Goal: Task Accomplishment & Management: Use online tool/utility

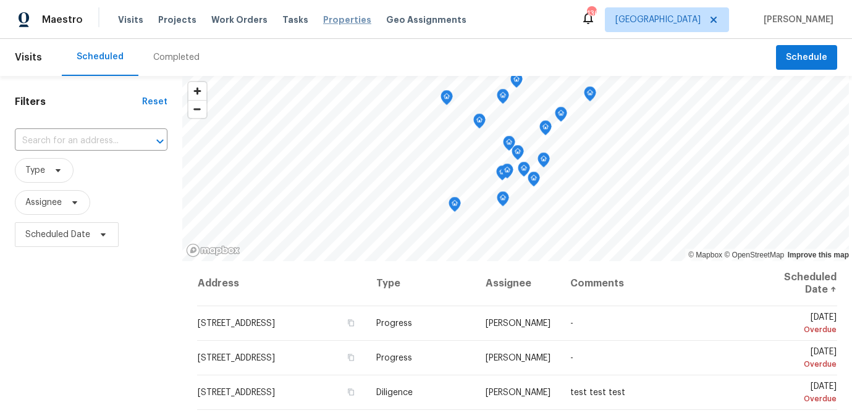
click at [340, 22] on span "Properties" at bounding box center [347, 20] width 48 height 12
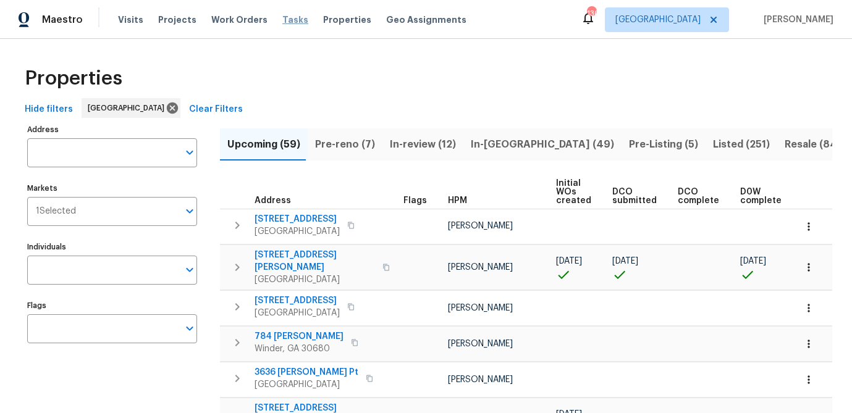
click at [287, 19] on span "Tasks" at bounding box center [295, 19] width 26 height 9
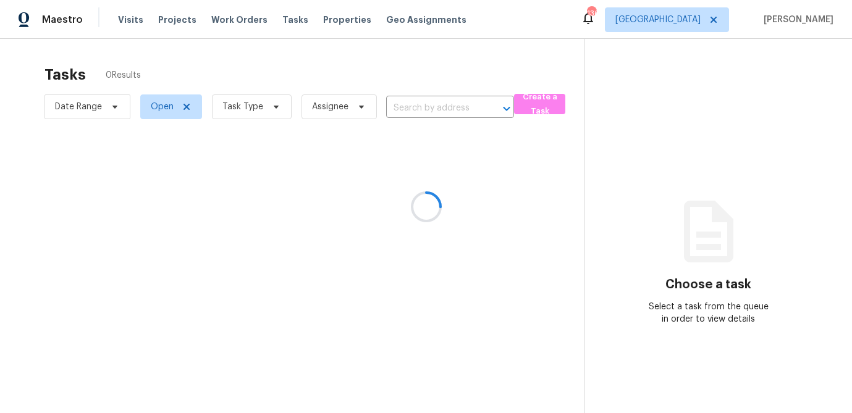
click at [270, 109] on div at bounding box center [426, 206] width 852 height 413
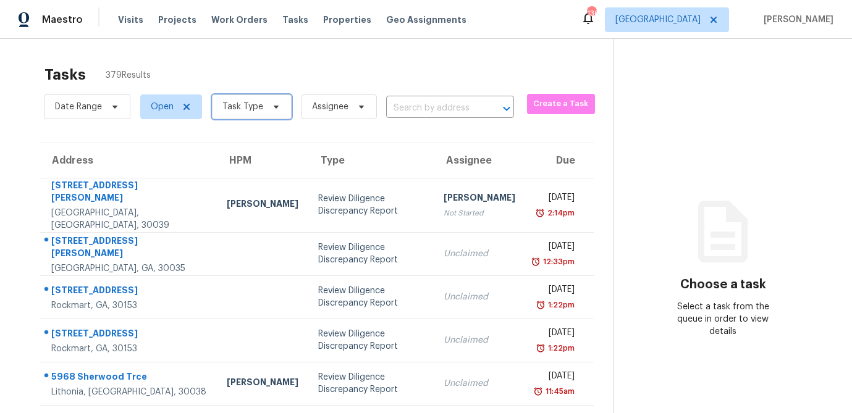
click at [271, 109] on icon at bounding box center [276, 107] width 10 height 10
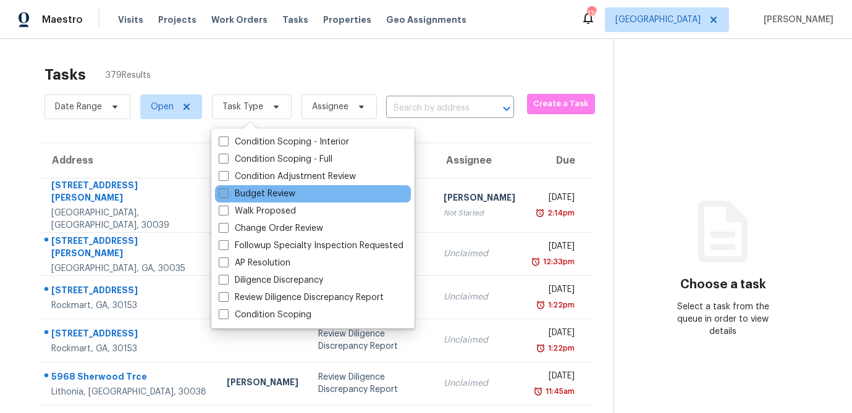
click at [224, 193] on span at bounding box center [224, 193] width 10 height 10
click at [224, 193] on input "Budget Review" at bounding box center [223, 192] width 8 height 8
checkbox input "true"
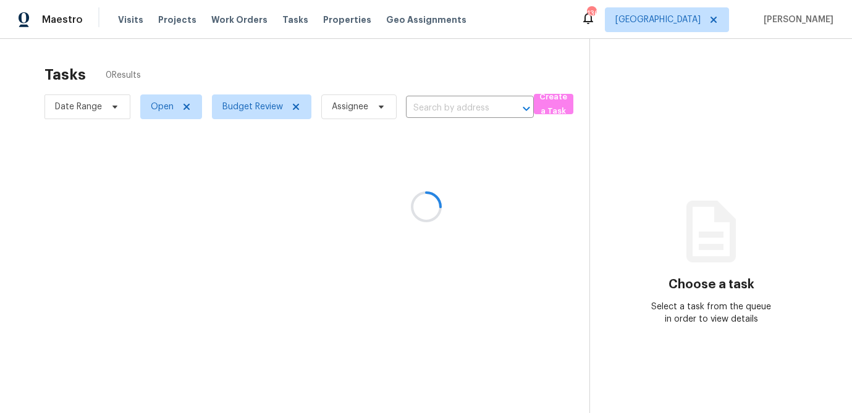
click at [253, 58] on div at bounding box center [426, 206] width 852 height 413
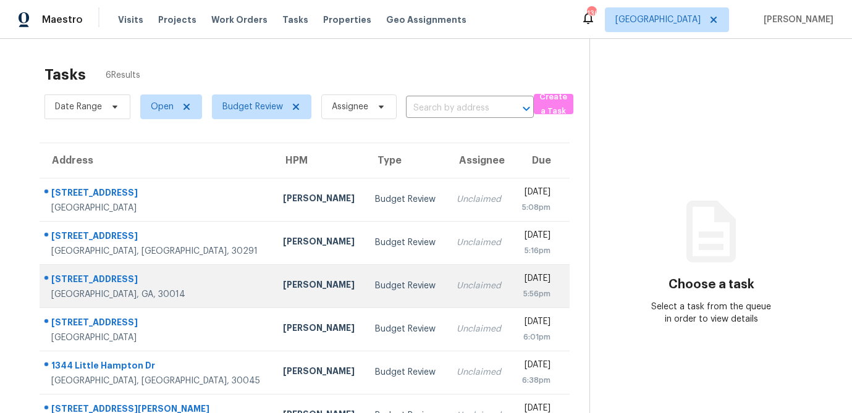
scroll to position [39, 0]
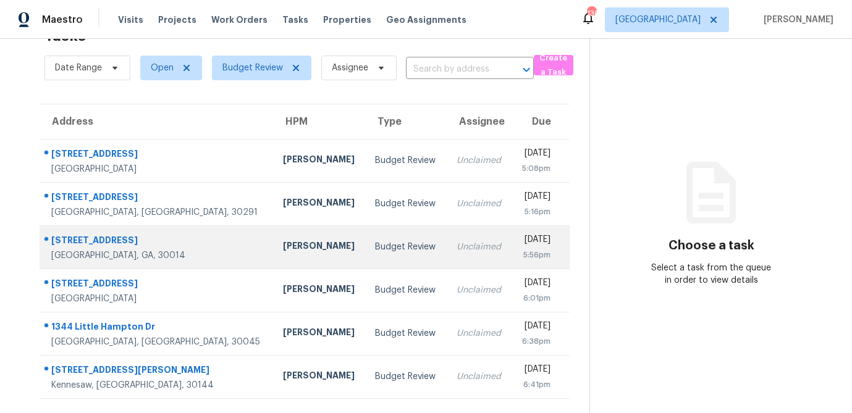
click at [153, 243] on div "[STREET_ADDRESS]" at bounding box center [157, 241] width 212 height 15
